Goal: Navigation & Orientation: Find specific page/section

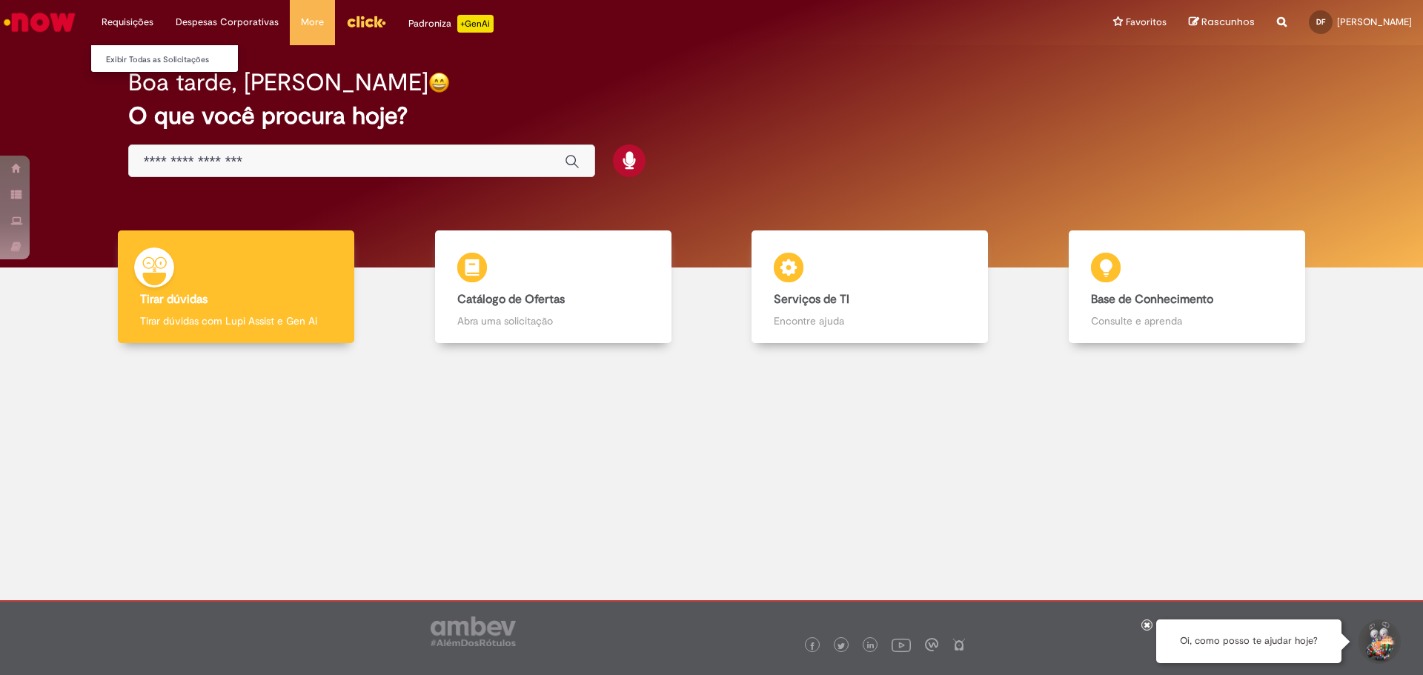
click at [113, 18] on li "Requisições Exibir Todas as Solicitações" at bounding box center [127, 22] width 74 height 44
click at [151, 64] on link "Exibir Todas as Solicitações" at bounding box center [172, 60] width 163 height 16
click at [64, 17] on img "Ir para a Homepage" at bounding box center [39, 22] width 76 height 30
